Goal: Task Accomplishment & Management: Use online tool/utility

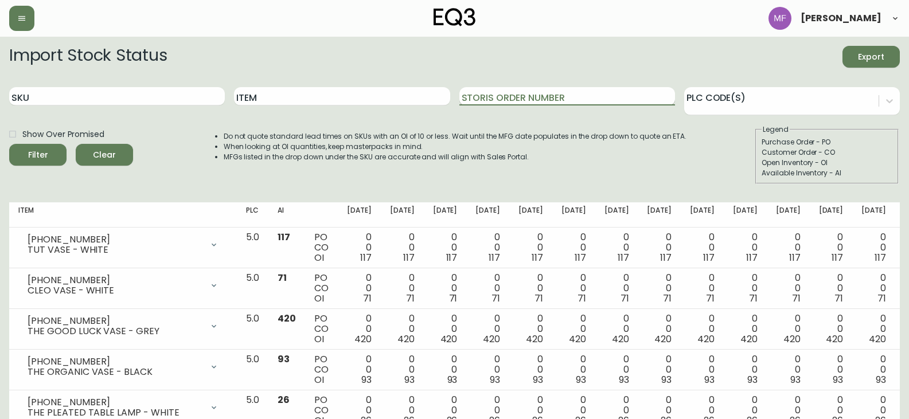
click at [584, 97] on input "Storis Order Number" at bounding box center [567, 96] width 216 height 18
paste input "1351925015"
click at [9, 144] on button "Filter" at bounding box center [37, 155] width 57 height 22
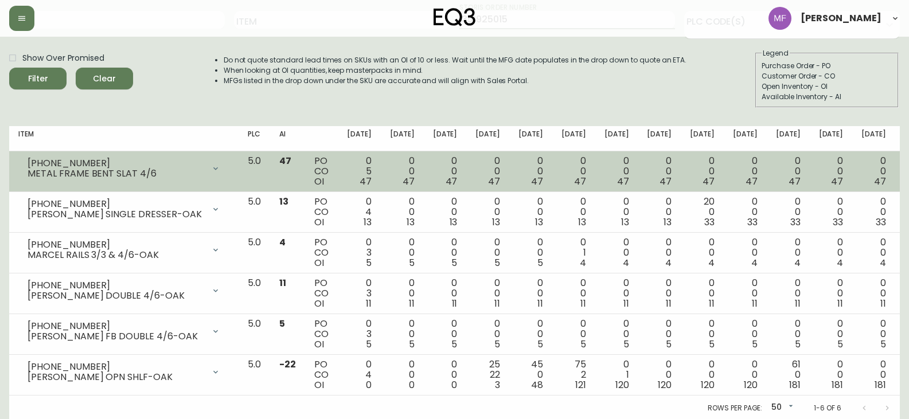
scroll to position [78, 0]
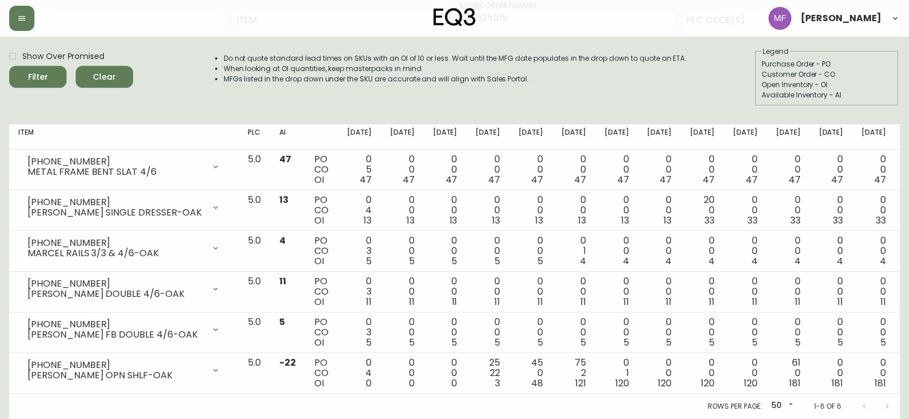
click at [16, 105] on div "Show Over Promised Filter Clear" at bounding box center [71, 76] width 124 height 60
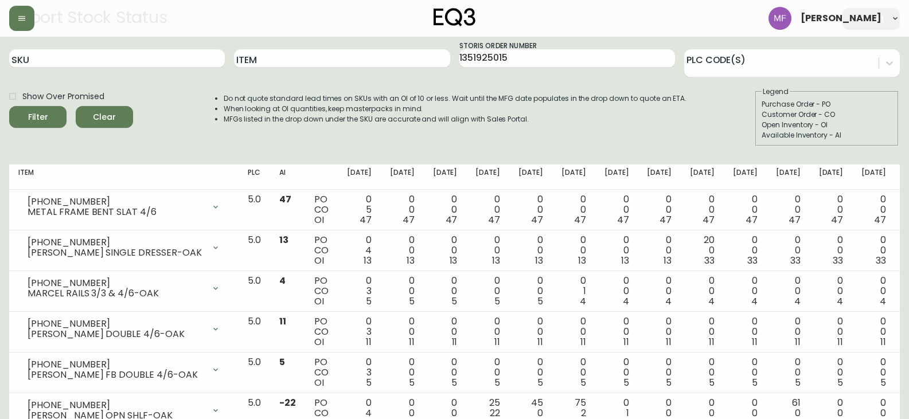
scroll to position [0, 0]
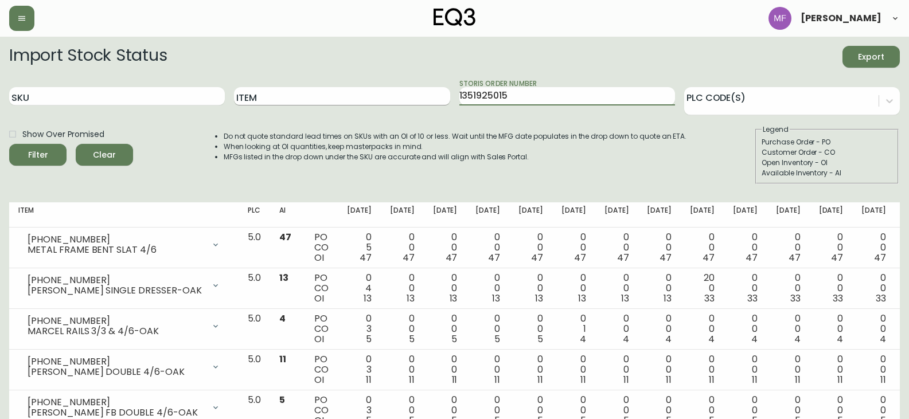
paste input "text"
drag, startPoint x: 516, startPoint y: 95, endPoint x: 433, endPoint y: 88, distance: 83.4
click at [433, 88] on div "SKU Item Storis Order Number 1351925015 PLC Code(s)" at bounding box center [454, 96] width 890 height 37
type input "1351925015"
click at [9, 144] on button "Filter" at bounding box center [37, 155] width 57 height 22
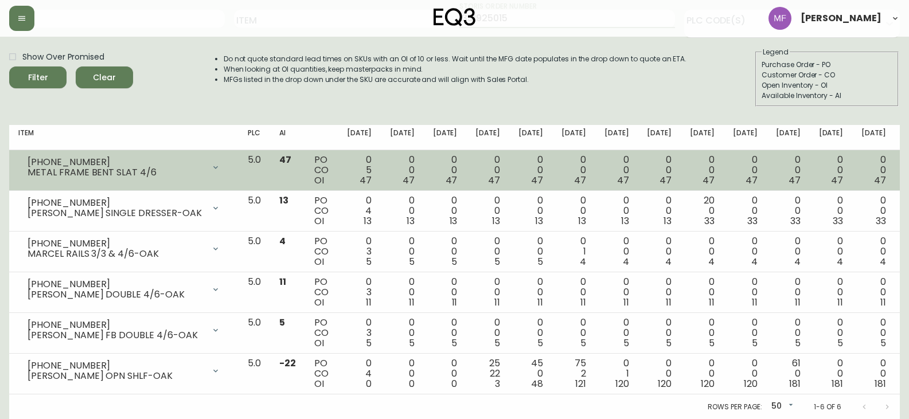
scroll to position [78, 0]
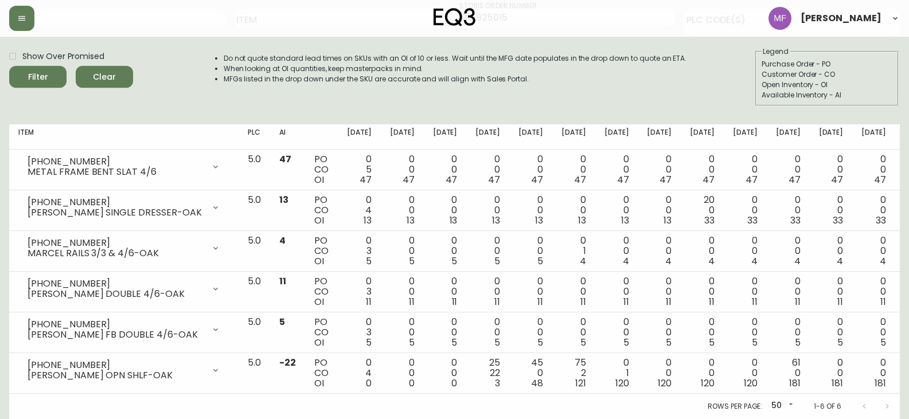
click at [40, 107] on div "Import Stock Status Export SKU Item Storis Order Number 1351925015 PLC Code(s) …" at bounding box center [454, 41] width 890 height 147
click at [99, 135] on th "Item" at bounding box center [123, 136] width 229 height 25
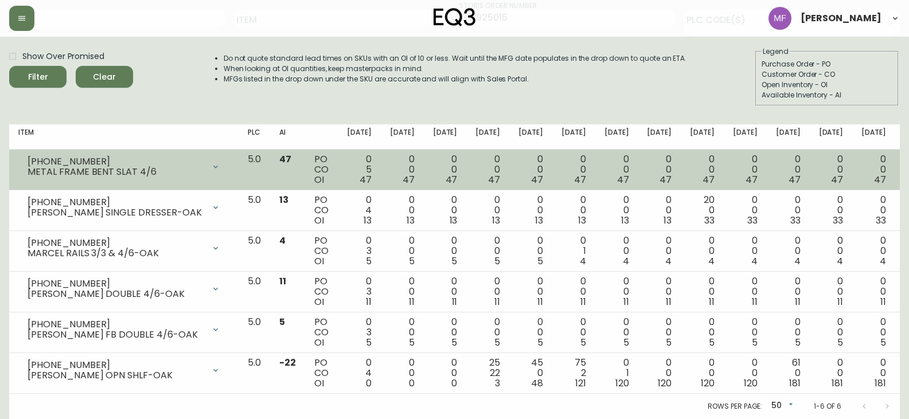
scroll to position [0, 0]
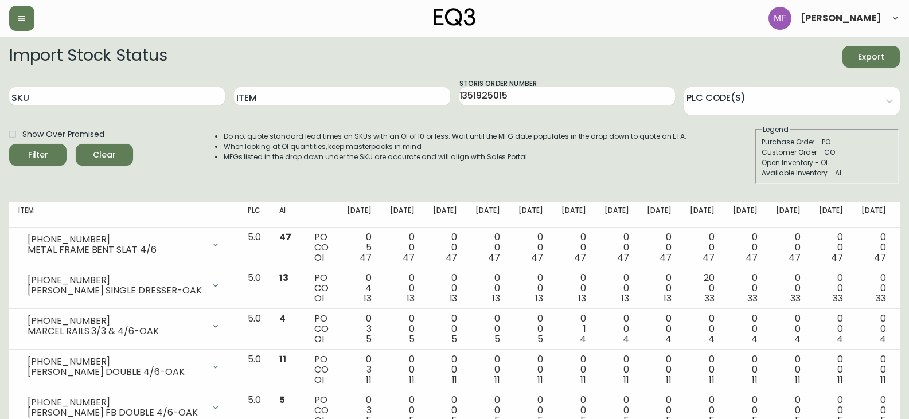
click at [110, 168] on div "Show Over Promised Filter Clear" at bounding box center [71, 154] width 124 height 60
click at [104, 158] on span "Clear" at bounding box center [104, 155] width 39 height 14
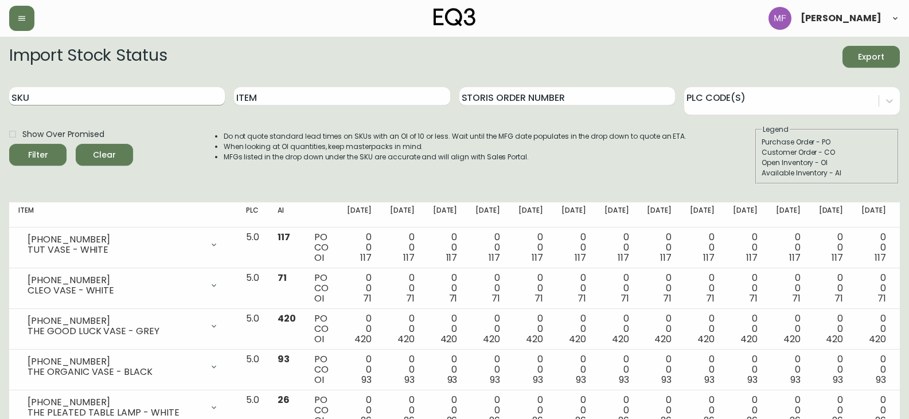
click at [70, 88] on input "SKU" at bounding box center [117, 96] width 216 height 18
paste input "[PHONE_NUMBER]"
click at [9, 144] on button "Filter" at bounding box center [37, 155] width 57 height 22
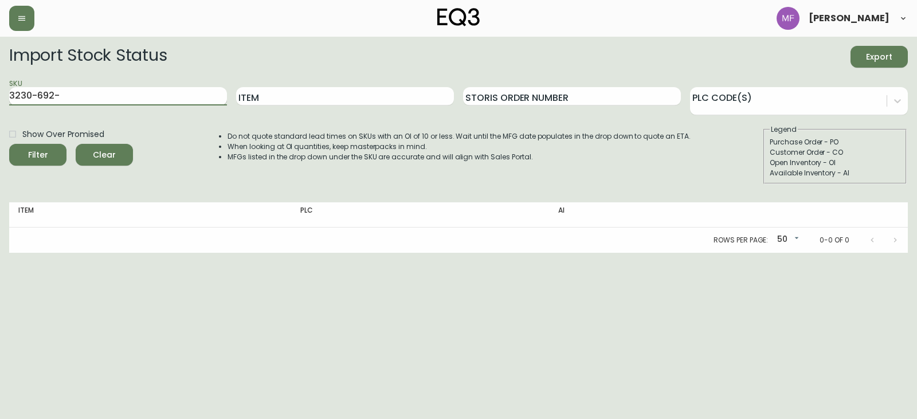
click at [9, 144] on button "Filter" at bounding box center [37, 155] width 57 height 22
click at [70, 95] on input "3230-692-" at bounding box center [118, 96] width 218 height 18
type input "3230"
click at [9, 144] on button "Filter" at bounding box center [37, 155] width 57 height 22
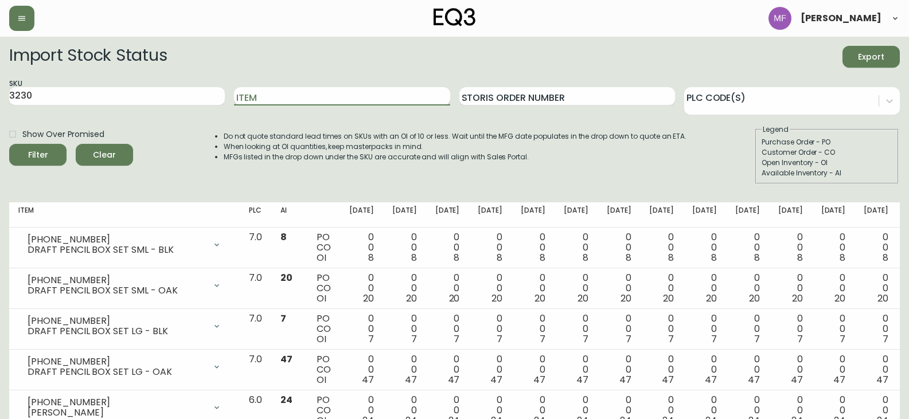
click at [294, 103] on input "Item" at bounding box center [342, 96] width 216 height 18
paste input "[PHONE_NUMBER]"
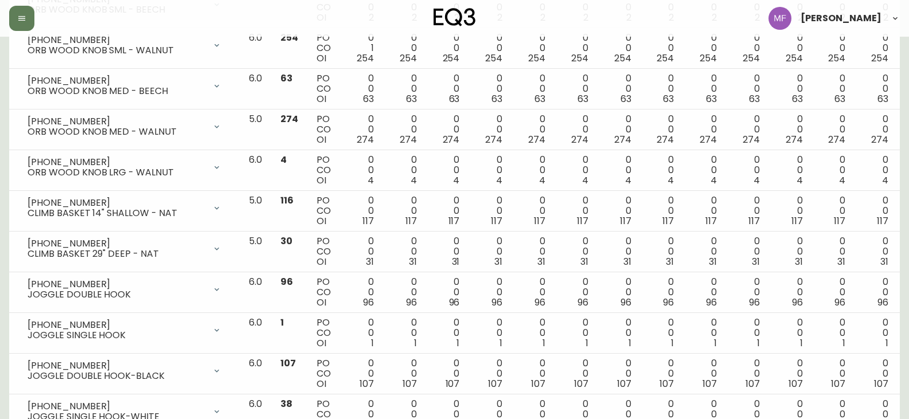
scroll to position [1319, 0]
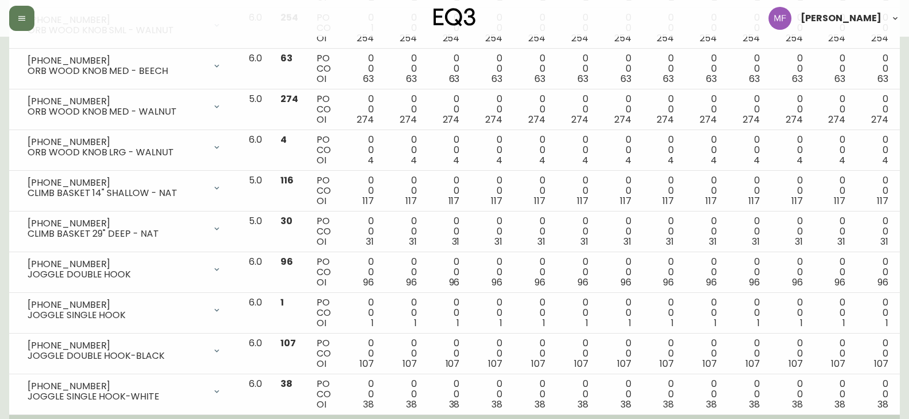
type input "[PHONE_NUMBER]"
